Goal: Information Seeking & Learning: Learn about a topic

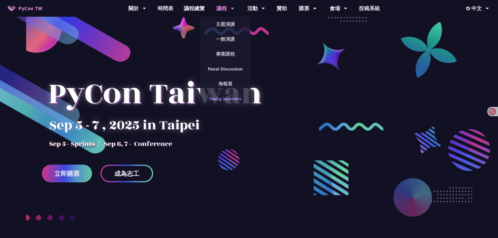
click at [224, 97] on link "Young Inspirers" at bounding box center [225, 99] width 50 height 12
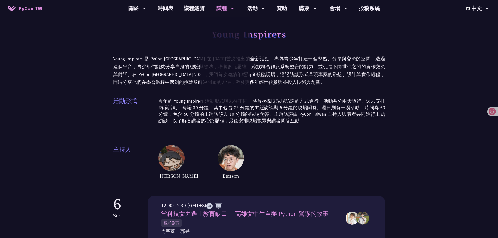
click at [328, 127] on div "活動形式 今年的 Young Inspirers 活動形式與以往不同，將首次採取現場訪談的方式進行。活動共分兩天舉行。週六安排兩場活動，每場 30 分鐘，其中…" at bounding box center [249, 113] width 272 height 33
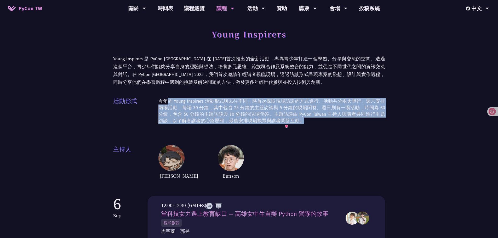
drag, startPoint x: 294, startPoint y: 120, endPoint x: 277, endPoint y: 100, distance: 26.0
click at [168, 93] on div "Young Inspirers Young Inspirers 是 PyCon [GEOGRAPHIC_DATA] 在 [DATE]首次推出的全新活動，專為青…" at bounding box center [249, 103] width 272 height 154
click at [318, 103] on p "今年的 Young Inspirers 活動形式與以往不同，將首次採取現場訪談的方式進行。活動共分兩天舉行。週六安排兩場活動，每場 30 分鐘，其中包含 25…" at bounding box center [272, 111] width 227 height 26
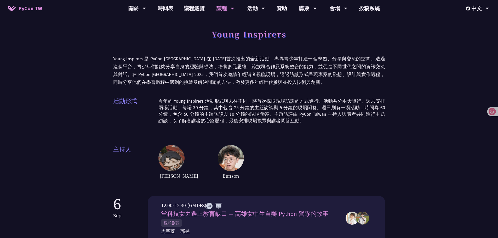
click at [292, 121] on p "今年的 Young Inspirers 活動形式與以往不同，將首次採取現場訪談的方式進行。活動共分兩天舉行。週六安排兩場活動，每場 30 分鐘，其中包含 25…" at bounding box center [272, 111] width 227 height 26
click at [296, 119] on p "今年的 Young Inspirers 活動形式與以往不同，將首次採取現場訪談的方式進行。活動共分兩天舉行。週六安排兩場活動，每場 30 分鐘，其中包含 25…" at bounding box center [272, 111] width 227 height 26
drag, startPoint x: 246, startPoint y: 121, endPoint x: 243, endPoint y: 121, distance: 3.1
click at [245, 121] on p "今年的 Young Inspirers 活動形式與以往不同，將首次採取現場訪談的方式進行。活動共分兩天舉行。週六安排兩場活動，每場 30 分鐘，其中包含 25…" at bounding box center [272, 111] width 227 height 26
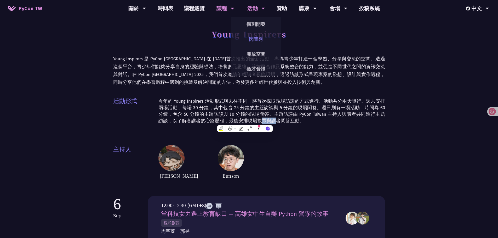
click at [255, 42] on link "閃電秀" at bounding box center [256, 39] width 50 height 12
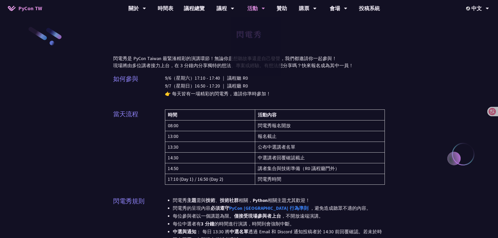
click at [150, 133] on div "當天流程 時間 活動內容 08:00 閃電秀報名開放 13:00 報名截止 13:30 公布中選講者名單 14:30 中選講者回覆確認截止 14:50 講者集…" at bounding box center [249, 151] width 272 height 82
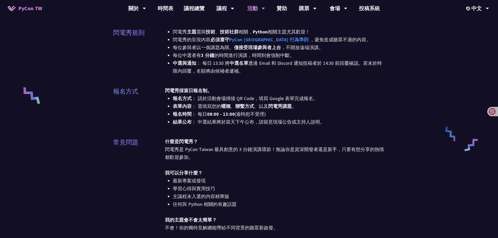
scroll to position [157, 0]
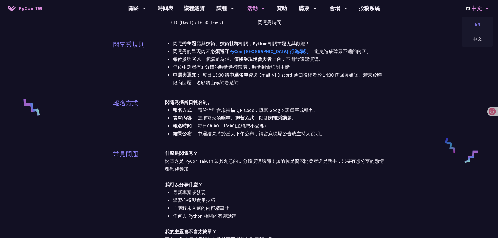
click at [478, 19] on div "EN" at bounding box center [477, 24] width 31 height 12
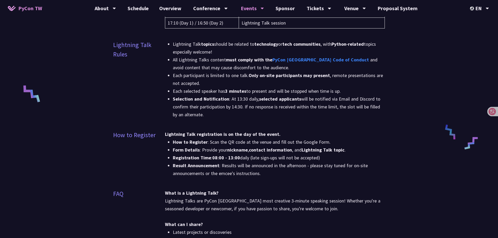
scroll to position [157, 0]
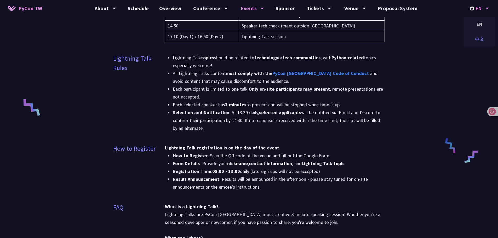
click at [479, 36] on div "中文" at bounding box center [479, 39] width 31 height 12
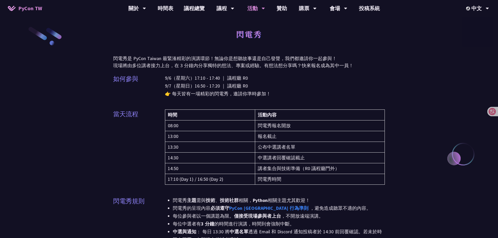
click at [352, 98] on p "9/6（星期六）17:10 - 17:40 ｜ 議程廳 R0 9/7（星期日）16:50 - 17:20 ｜ 議程廳 R0 👉 每天皆有一場精彩的閃電秀，邀請…" at bounding box center [275, 86] width 220 height 24
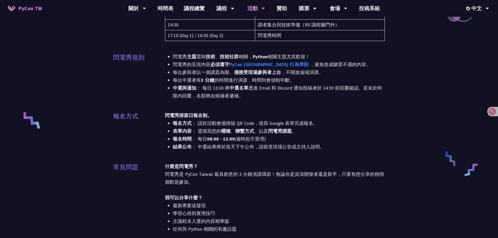
scroll to position [131, 0]
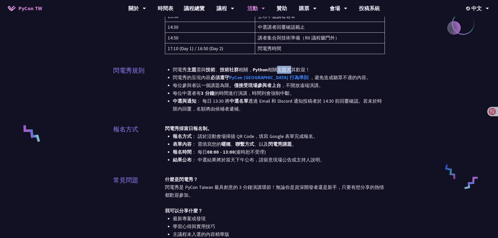
drag, startPoint x: 273, startPoint y: 69, endPoint x: 290, endPoint y: 71, distance: 17.1
click at [290, 71] on li "閃電秀 主題 需與 技術 、 技術社群 相關， Python 相關主題尤其歡迎！" at bounding box center [279, 70] width 212 height 8
click at [336, 69] on li "閃電秀 主題 需與 技術 、 技術社群 相關， Python 相關主題尤其歡迎！" at bounding box center [279, 70] width 212 height 8
drag, startPoint x: 301, startPoint y: 126, endPoint x: 297, endPoint y: 125, distance: 4.0
click at [300, 126] on div "閃電秀採當日報名制。 報名方式 ： 請於活動會場掃描 QR Code，填寫 Google 表單完成報名。 表單內容 ： 需填寫您的 暱稱 、 聯繫方式 、以及…" at bounding box center [275, 144] width 220 height 39
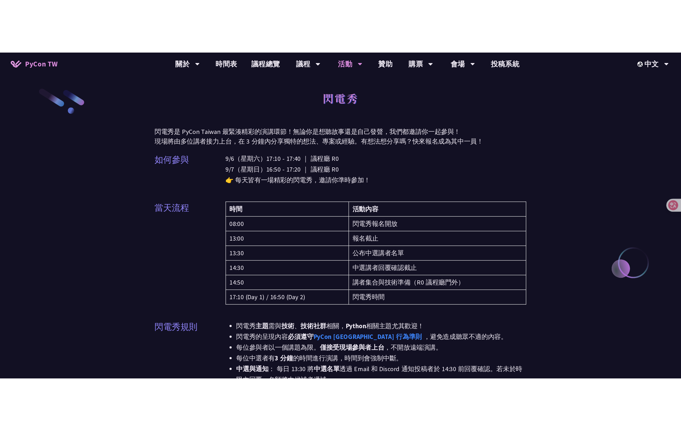
scroll to position [0, 0]
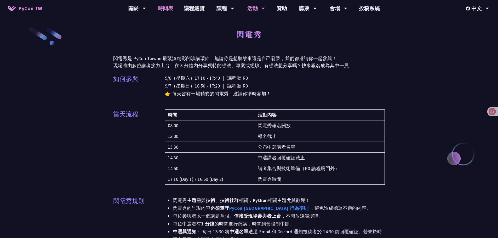
click at [170, 10] on link "時間表" at bounding box center [166, 8] width 26 height 17
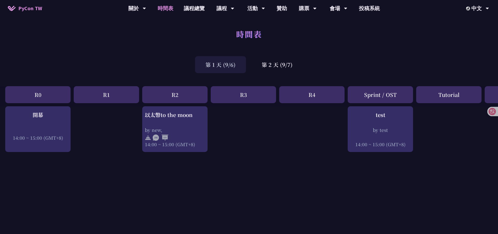
click at [90, 85] on div "時間表 第 1 天 (9/6) 第 2 天 (9/7) R0 R1 R2 R3 R4 Sprint / OST Tutorial Young / Post 開…" at bounding box center [278, 219] width 556 height 439
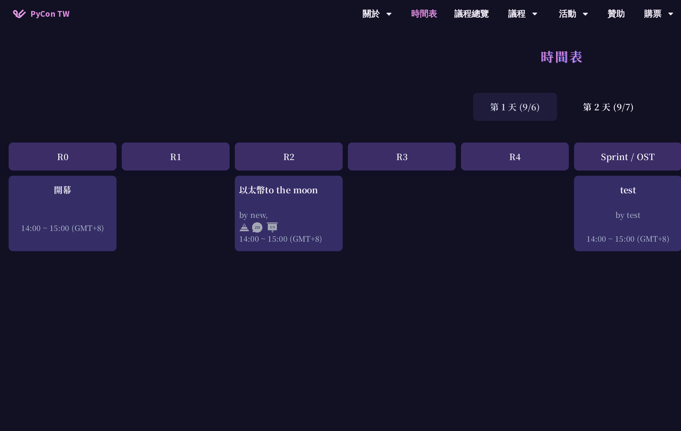
click at [169, 211] on div "開幕 14:00 ~ 15:00 (GMT+8) 用 Python 打造簡單而強大的應用程式：初學者的實戰案例 by [EMAIL_ADDRESS][DOMA…" at bounding box center [340, 269] width 681 height 327
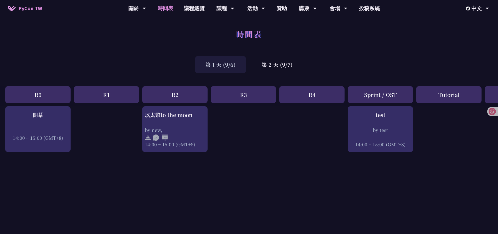
click at [388, 72] on div "第 1 天 (9/6) 第 2 天 (9/7)" at bounding box center [249, 65] width 498 height 22
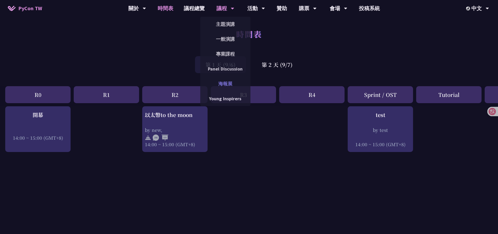
click at [228, 84] on link "海報展" at bounding box center [225, 84] width 50 height 12
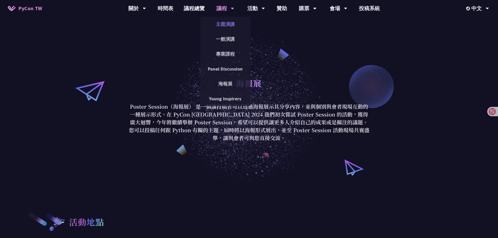
click at [228, 28] on link "主題演講" at bounding box center [225, 24] width 50 height 12
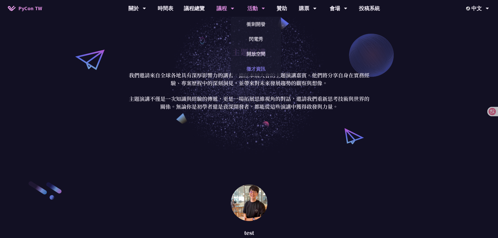
click at [257, 66] on link "徵才資訊" at bounding box center [256, 69] width 50 height 12
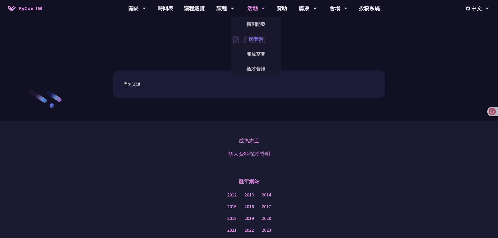
click at [259, 44] on link "閃電秀" at bounding box center [256, 39] width 50 height 12
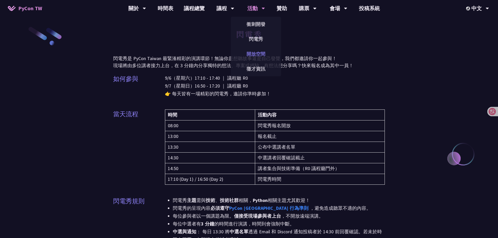
click at [255, 53] on link "開放空間" at bounding box center [256, 54] width 50 height 12
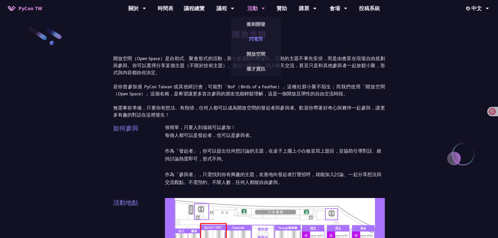
drag, startPoint x: 256, startPoint y: 11, endPoint x: 263, endPoint y: 40, distance: 29.5
click at [256, 14] on div "活動" at bounding box center [256, 8] width 18 height 17
click at [263, 41] on link "閃電秀" at bounding box center [256, 39] width 50 height 12
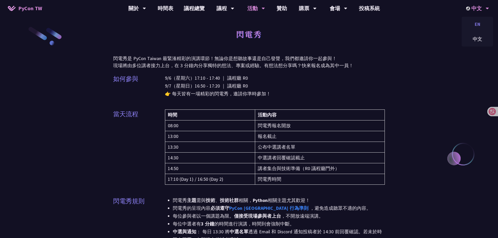
click at [480, 20] on div "EN" at bounding box center [477, 24] width 31 height 12
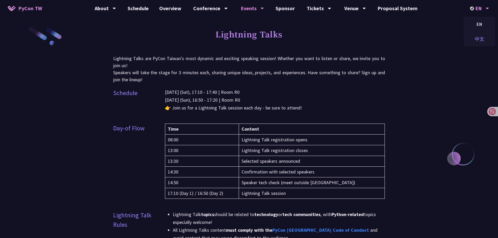
click at [478, 38] on div "中文" at bounding box center [479, 39] width 31 height 12
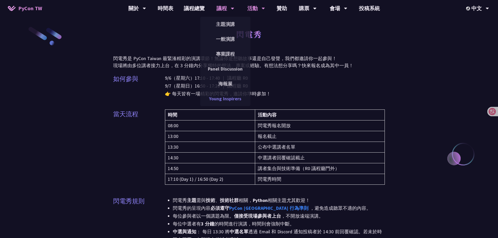
click at [229, 101] on link "Young Inspirers" at bounding box center [225, 99] width 50 height 12
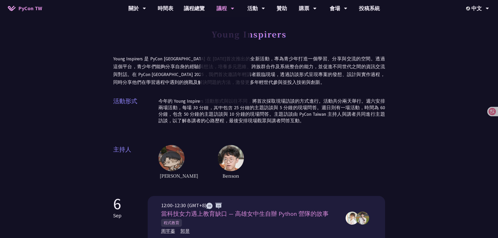
click at [159, 102] on p "今年的 Young Inspirers 活動形式與以往不同，將首次採取現場訪談的方式進行。活動共分兩天舉行。週六安排兩場活動，每場 30 分鐘，其中包含 25…" at bounding box center [272, 111] width 227 height 26
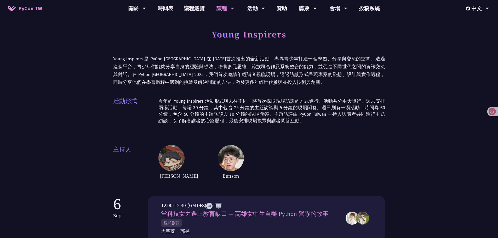
click at [205, 102] on p "今年的 Young Inspirers 活動形式與以往不同，將首次採取現場訪談的方式進行。活動共分兩天舉行。週六安排兩場活動，每場 30 分鐘，其中包含 25…" at bounding box center [272, 111] width 227 height 26
drag, startPoint x: 237, startPoint y: 104, endPoint x: 86, endPoint y: 108, distance: 151.0
click at [227, 103] on p "今年的 Young Inspirers 活動形式與以往不同，將首次採取現場訪談的方式進行。活動共分兩天舉行。週六安排兩場活動，每場 30 分鐘，其中包含 25…" at bounding box center [272, 111] width 227 height 26
drag, startPoint x: 302, startPoint y: 173, endPoint x: 302, endPoint y: 169, distance: 4.0
click at [302, 173] on div "[PERSON_NAME]" at bounding box center [272, 162] width 227 height 35
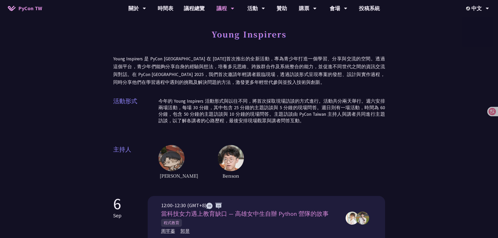
drag, startPoint x: 435, startPoint y: 29, endPoint x: 432, endPoint y: 3, distance: 26.1
drag, startPoint x: 227, startPoint y: 59, endPoint x: 224, endPoint y: 63, distance: 4.8
click at [227, 60] on p "Young Inspirers 是 PyCon [GEOGRAPHIC_DATA] 在 [DATE]首次推出的全新活動，專為青少年打造一個學習、分享與交流的空…" at bounding box center [249, 70] width 272 height 31
click at [174, 8] on link "時間表" at bounding box center [166, 8] width 26 height 17
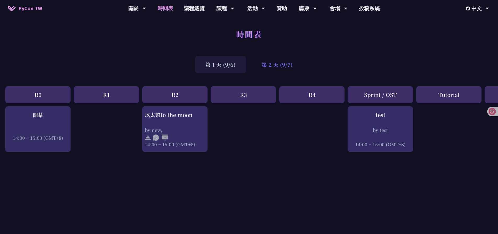
click at [287, 67] on div "第 2 天 (9/7)" at bounding box center [277, 64] width 52 height 17
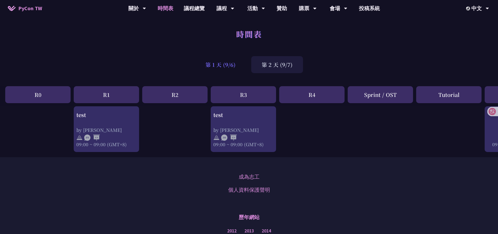
click at [243, 67] on div "第 1 天 (9/6)" at bounding box center [220, 64] width 51 height 17
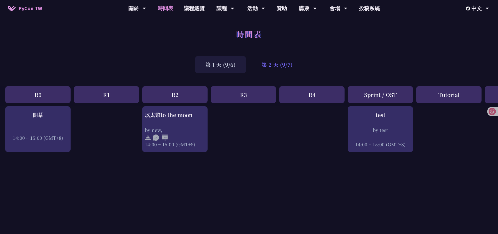
drag, startPoint x: 280, startPoint y: 64, endPoint x: 253, endPoint y: 62, distance: 27.3
click at [279, 64] on div "第 2 天 (9/7)" at bounding box center [277, 64] width 52 height 17
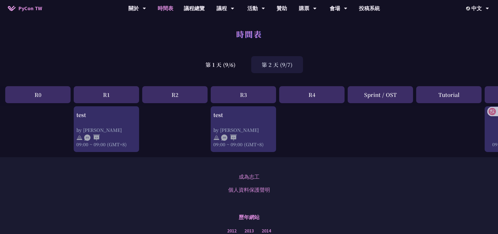
drag, startPoint x: 295, startPoint y: 48, endPoint x: 298, endPoint y: 50, distance: 3.9
click at [299, 48] on div "時間表" at bounding box center [249, 39] width 498 height 27
drag, startPoint x: 396, startPoint y: 63, endPoint x: 404, endPoint y: 50, distance: 15.8
click at [397, 60] on div "第 1 天 (9/6) 第 2 天 (9/7)" at bounding box center [249, 65] width 498 height 22
